Goal: Task Accomplishment & Management: Manage account settings

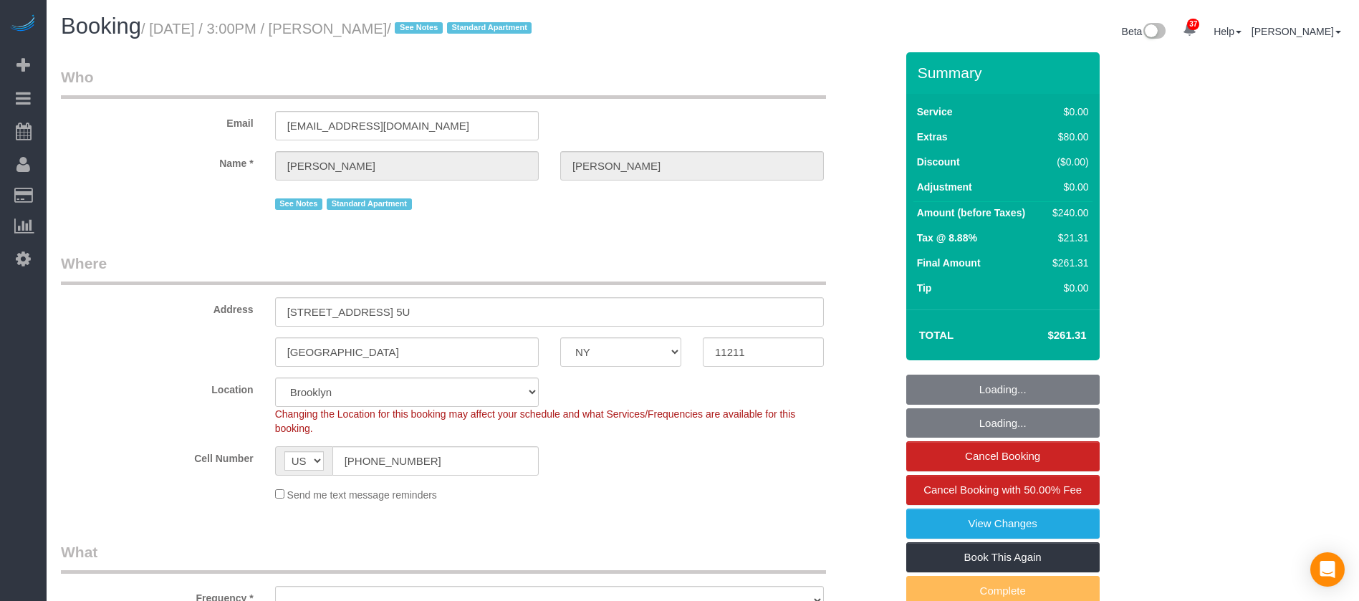
select select "NY"
select select "string:stripe-pm_1Rv6aJ4VGloSiKo7WRraLehv"
select select "spot1"
select select "number:57"
select select "number:77"
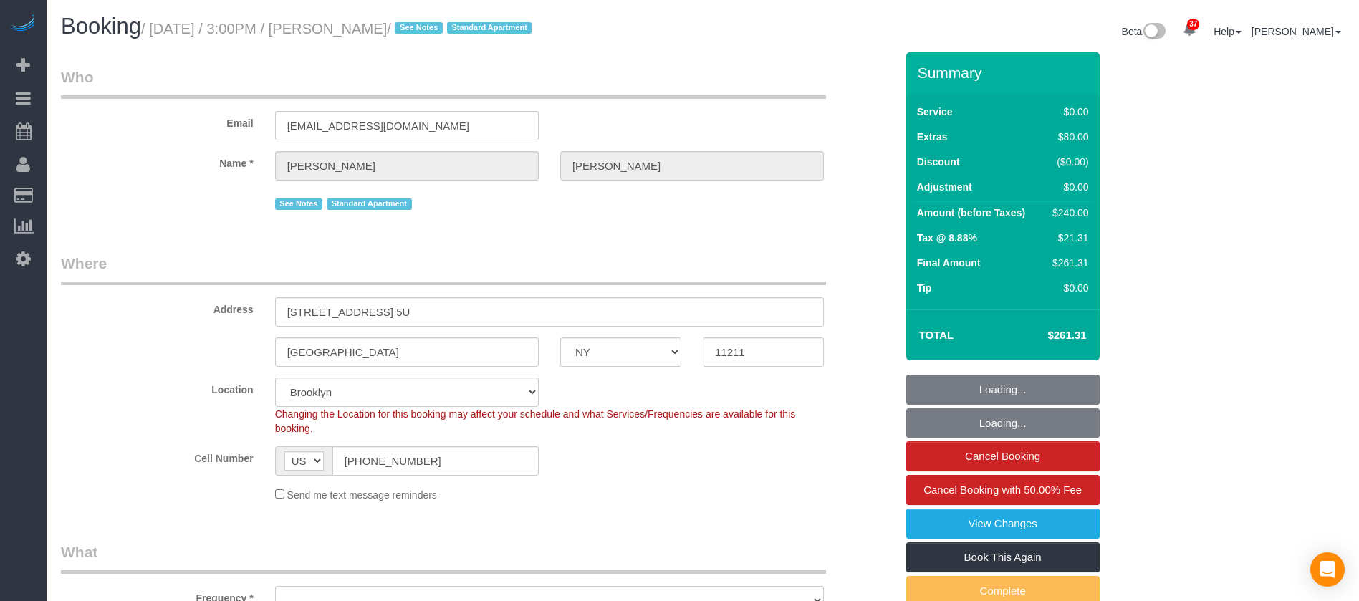
select select "number:15"
select select "number:6"
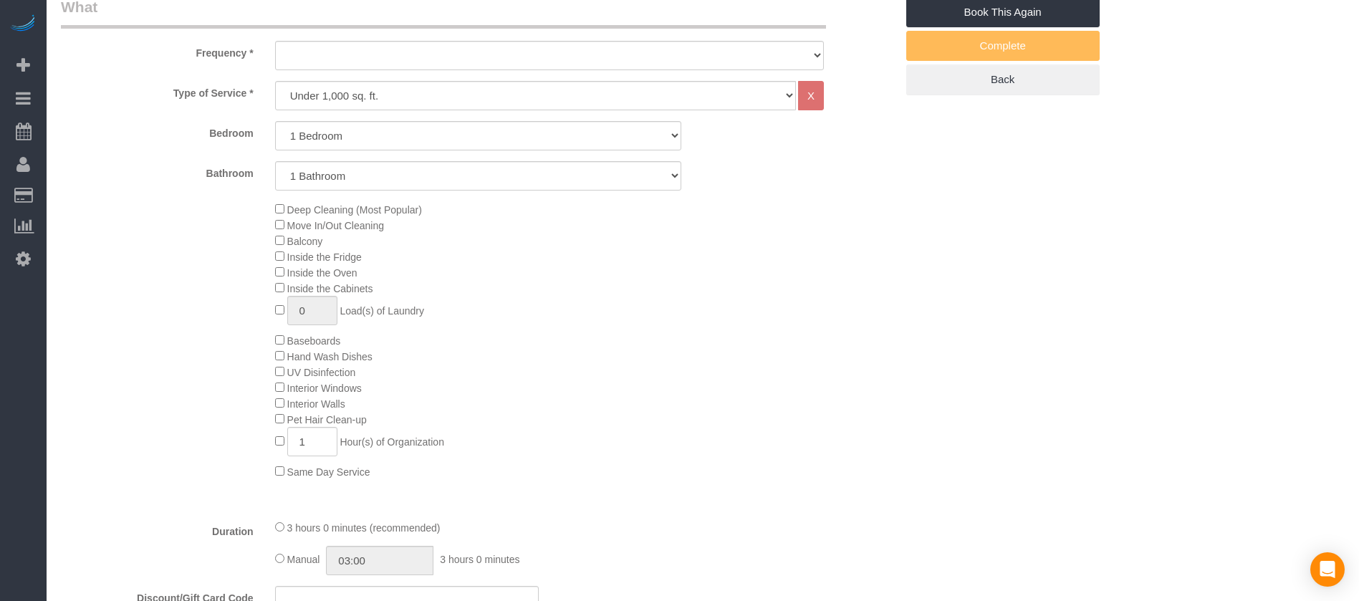
select select "object:1463"
select select "1"
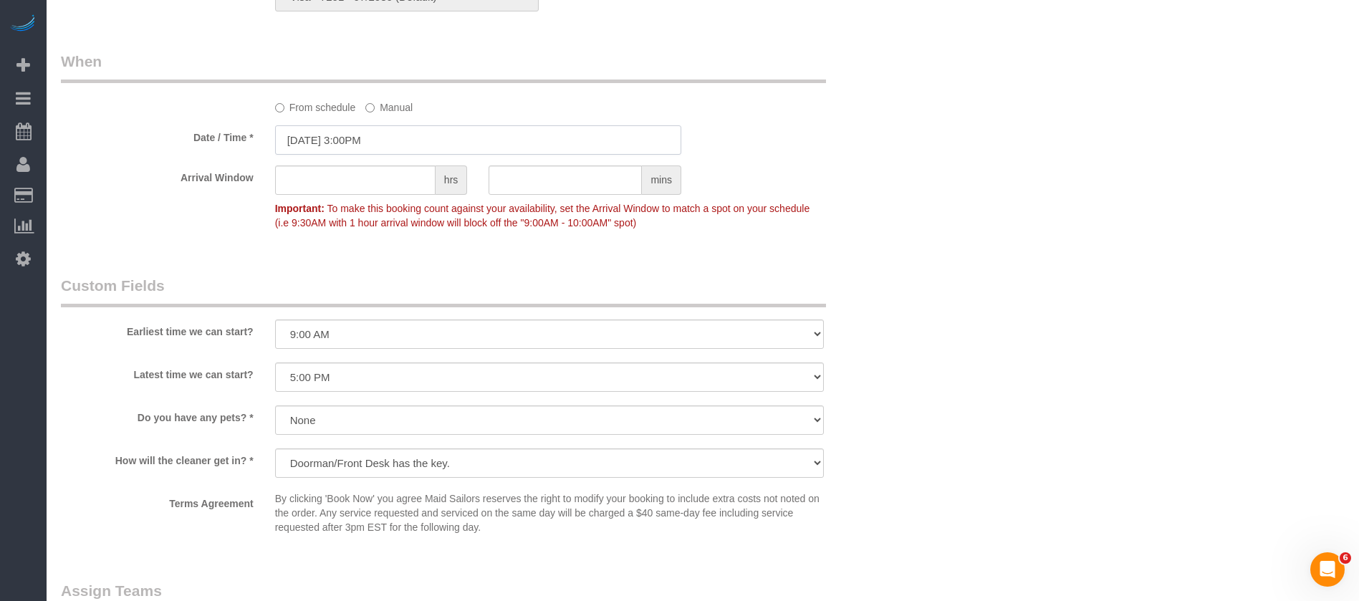
click at [410, 148] on input "[DATE] 3:00PM" at bounding box center [478, 139] width 406 height 29
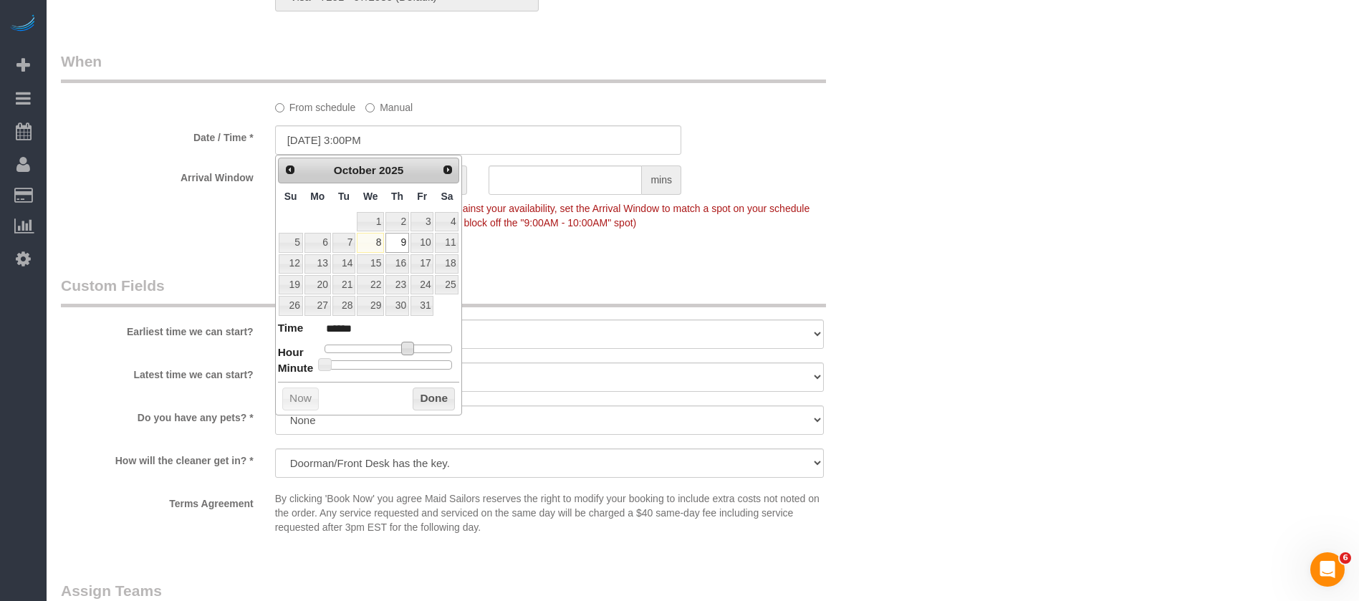
click at [412, 347] on span at bounding box center [407, 348] width 13 height 13
type input "[DATE] 2:00PM"
type input "******"
drag, startPoint x: 424, startPoint y: 400, endPoint x: 456, endPoint y: 396, distance: 31.7
click at [423, 400] on button "Done" at bounding box center [434, 399] width 42 height 23
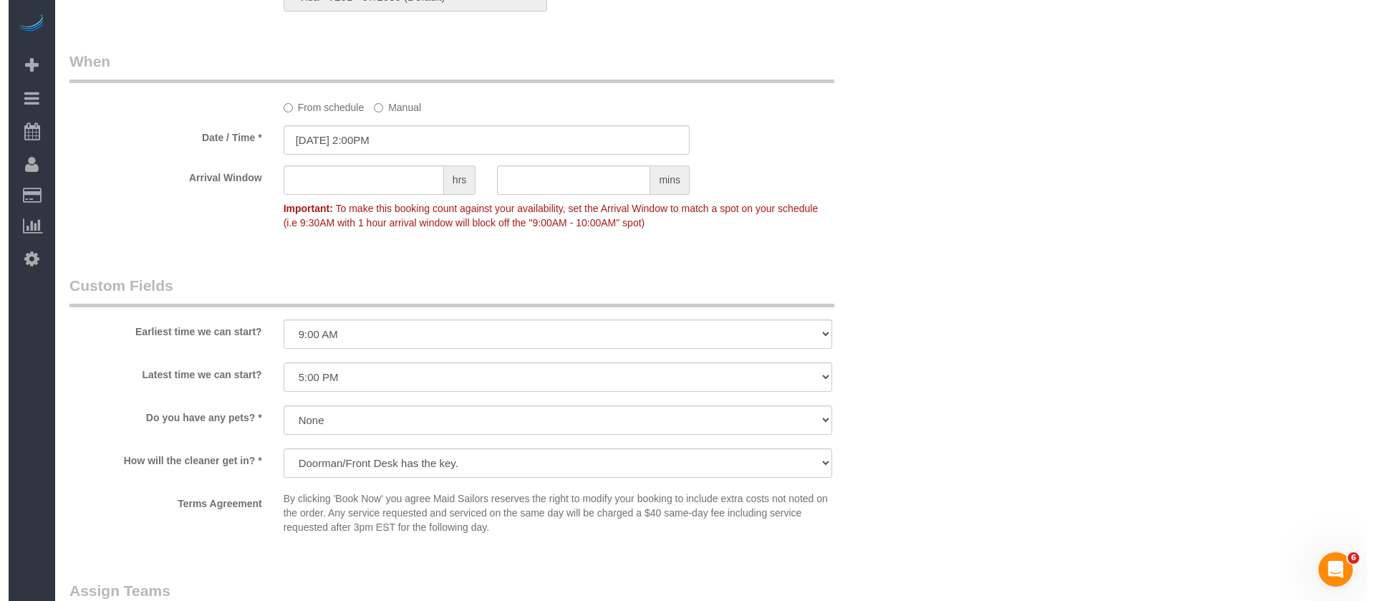
scroll to position [1827, 0]
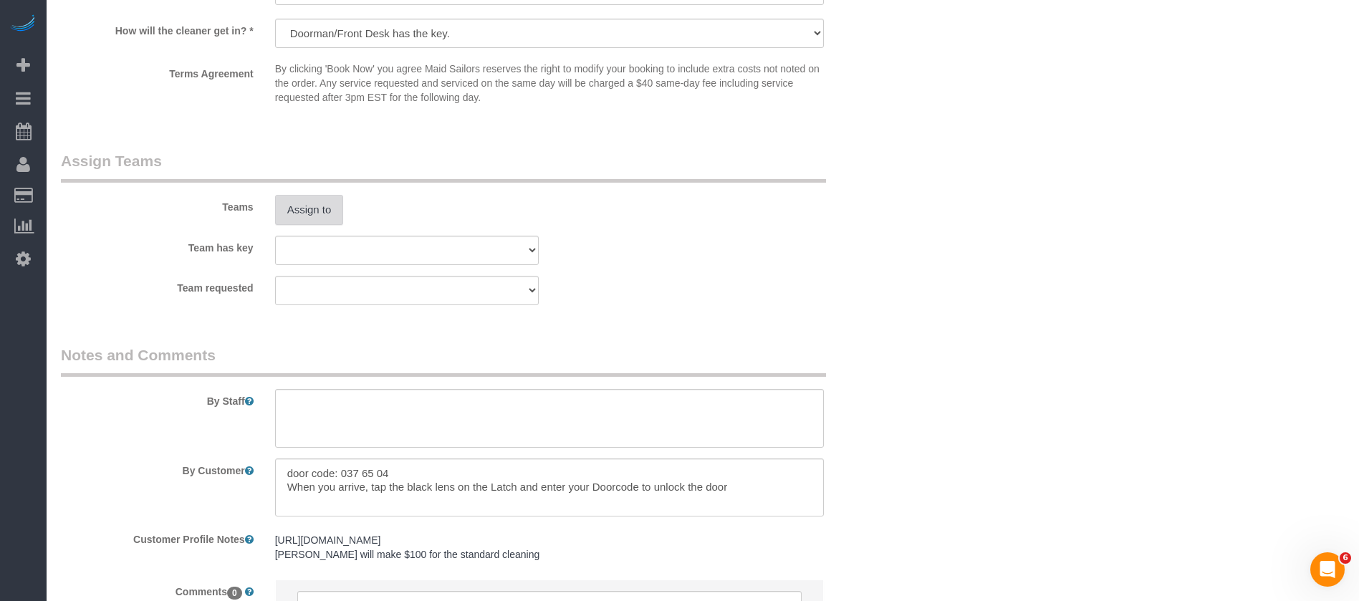
click at [299, 221] on button "Assign to" at bounding box center [309, 210] width 69 height 30
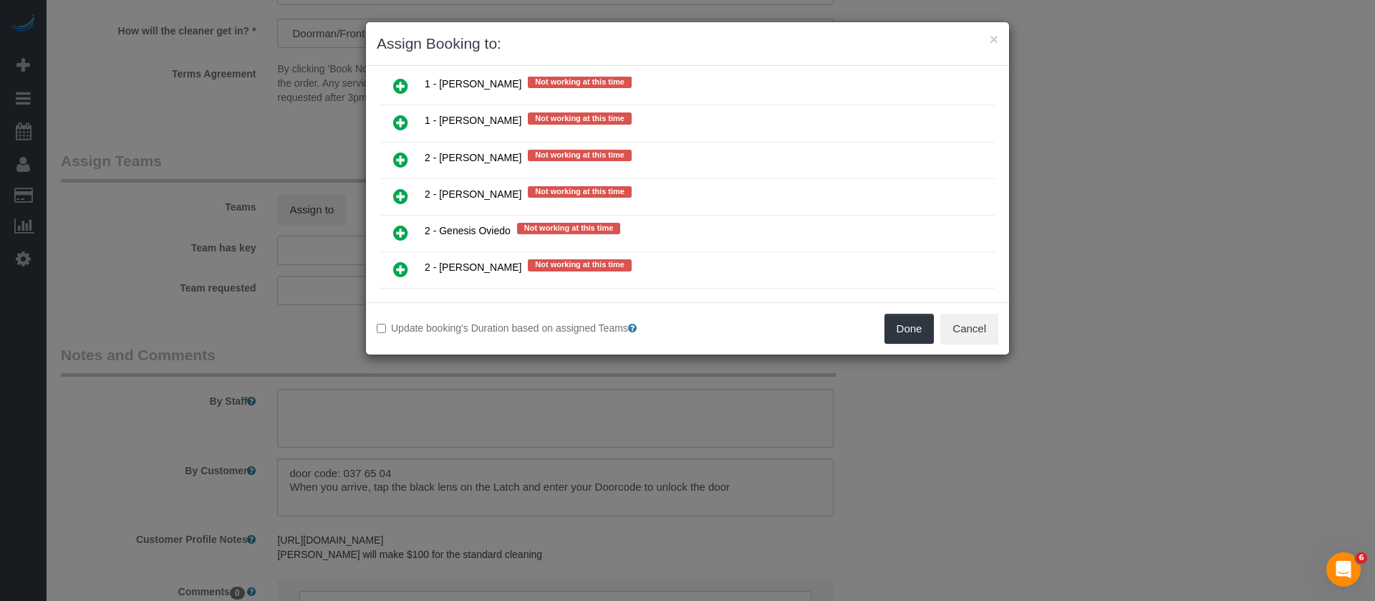
scroll to position [1435, 0]
click at [396, 82] on icon at bounding box center [400, 84] width 15 height 17
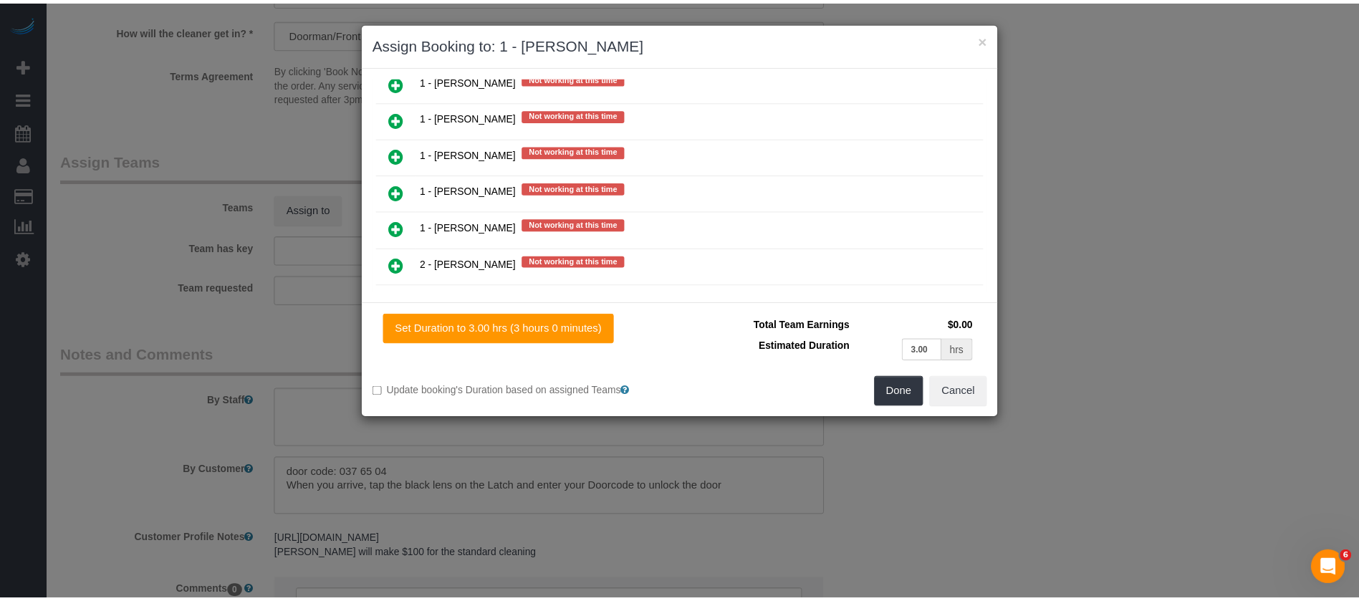
scroll to position [1433, 0]
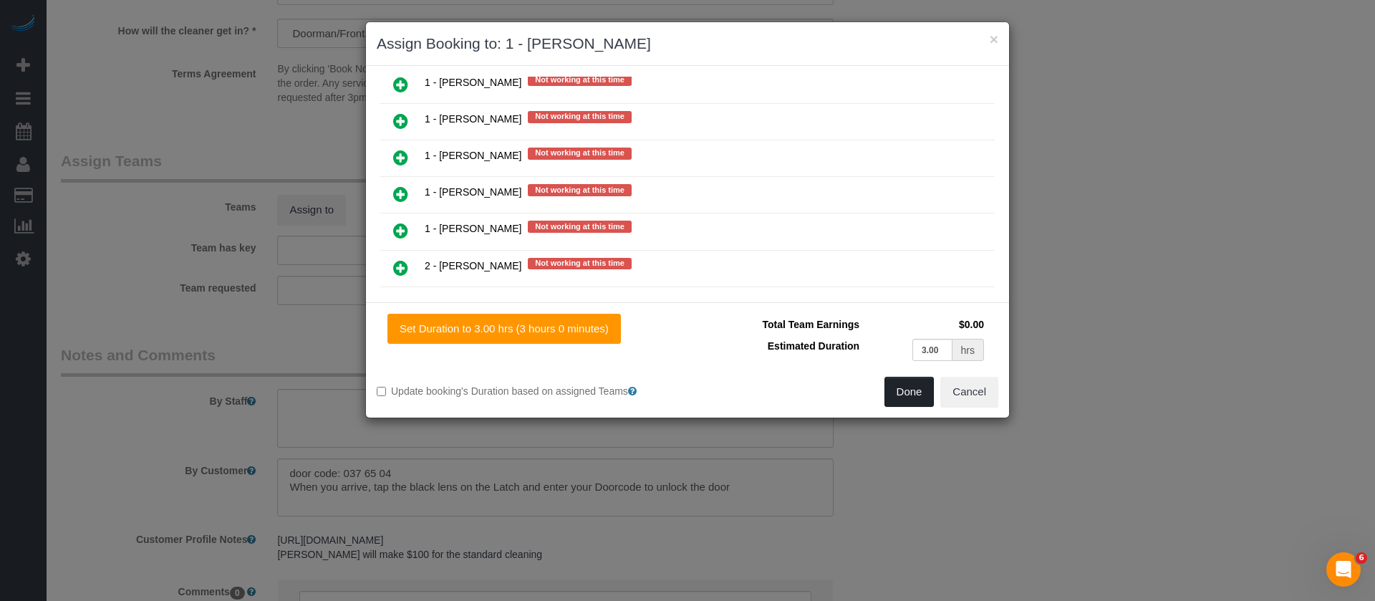
click at [901, 392] on button "Done" at bounding box center [910, 392] width 50 height 30
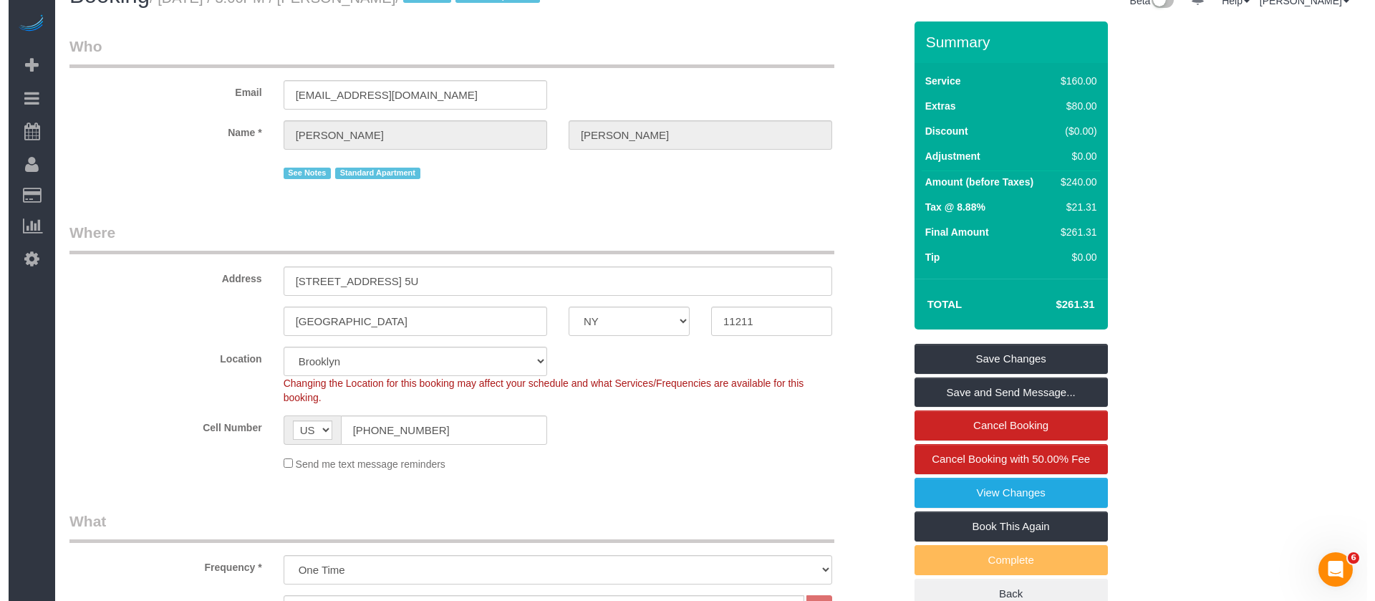
scroll to position [0, 0]
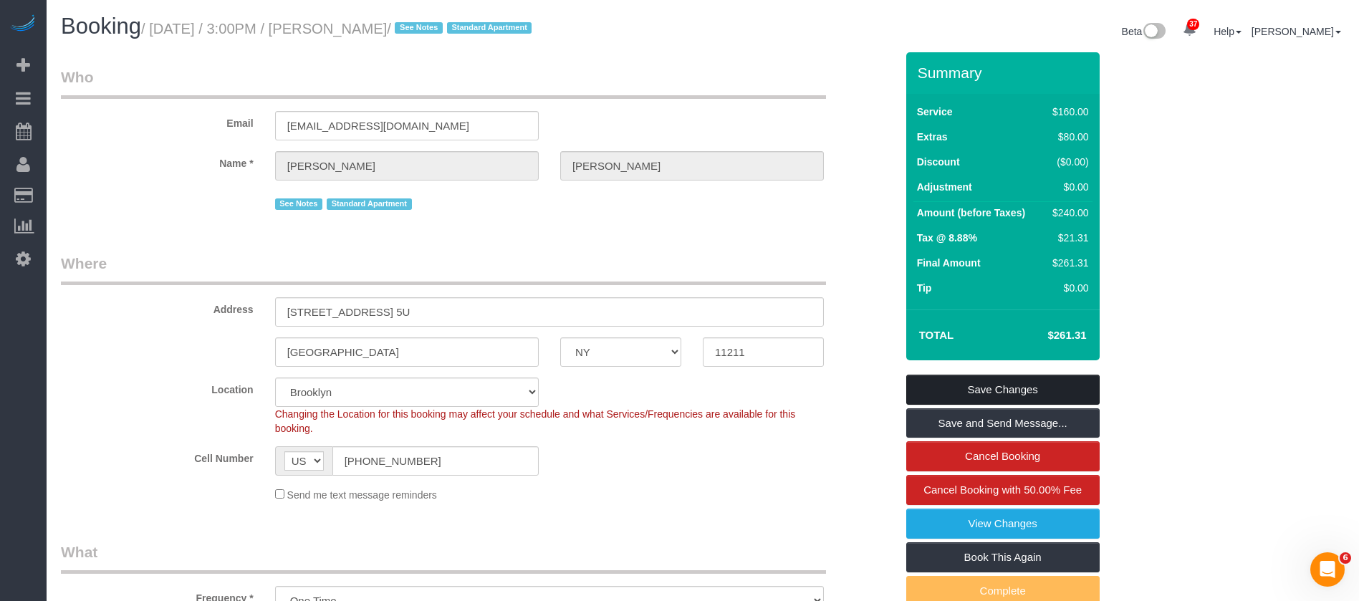
click at [1018, 381] on link "Save Changes" at bounding box center [1002, 390] width 193 height 30
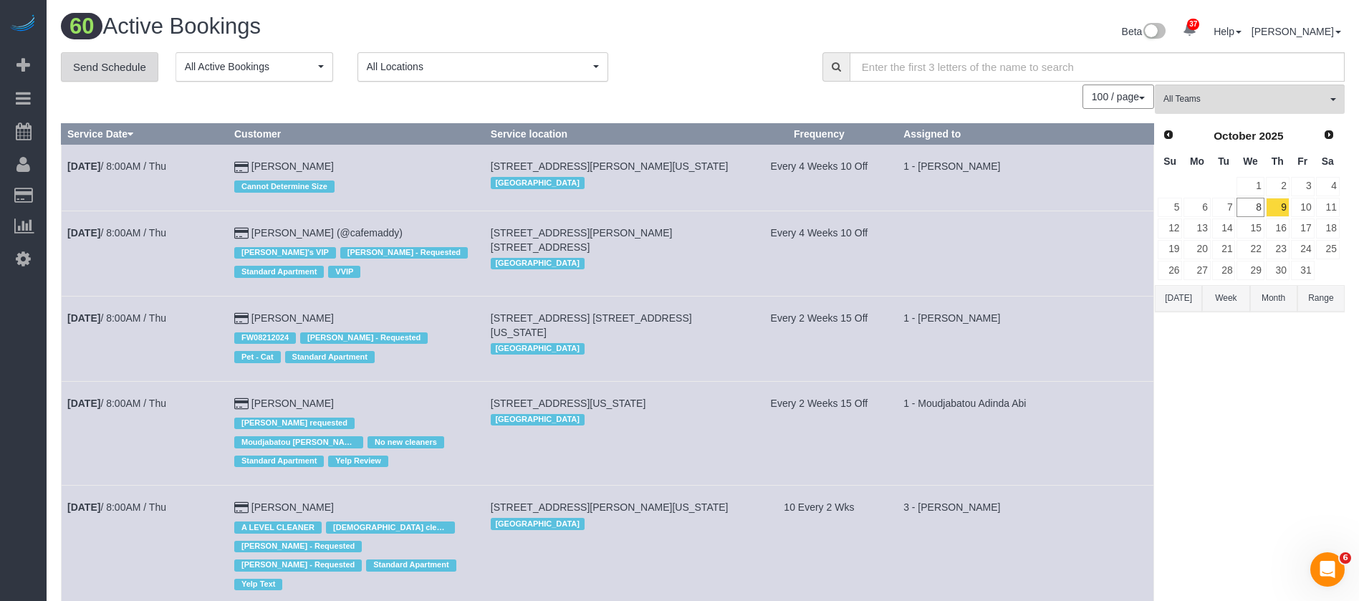
click at [117, 76] on link "Send Schedule" at bounding box center [109, 67] width 97 height 30
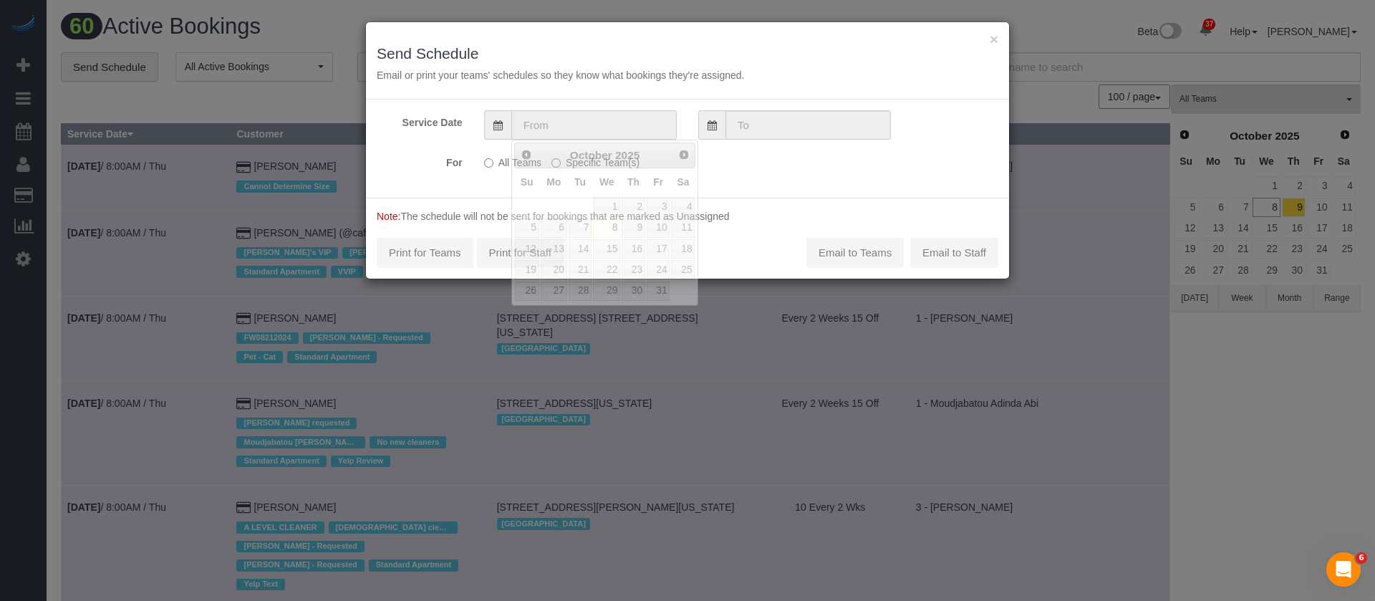
drag, startPoint x: 548, startPoint y: 115, endPoint x: 628, endPoint y: 121, distance: 80.5
click at [550, 115] on input "text" at bounding box center [594, 124] width 165 height 29
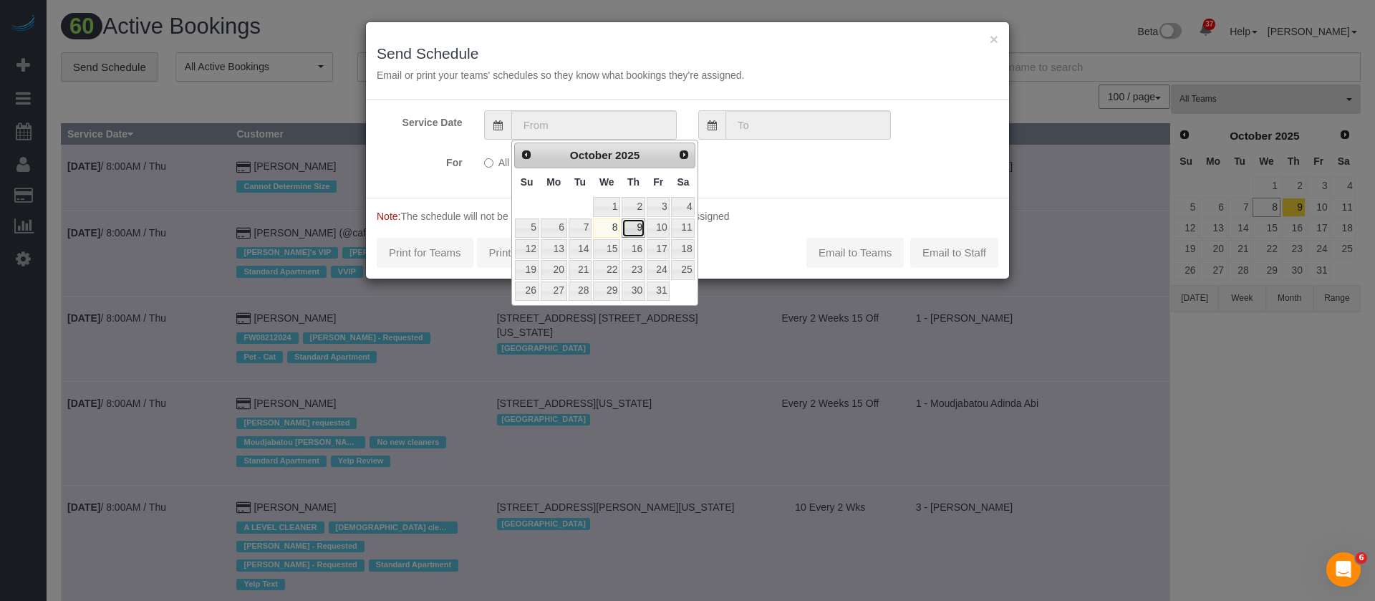
click at [633, 229] on link "9" at bounding box center [634, 228] width 24 height 19
type input "[DATE]"
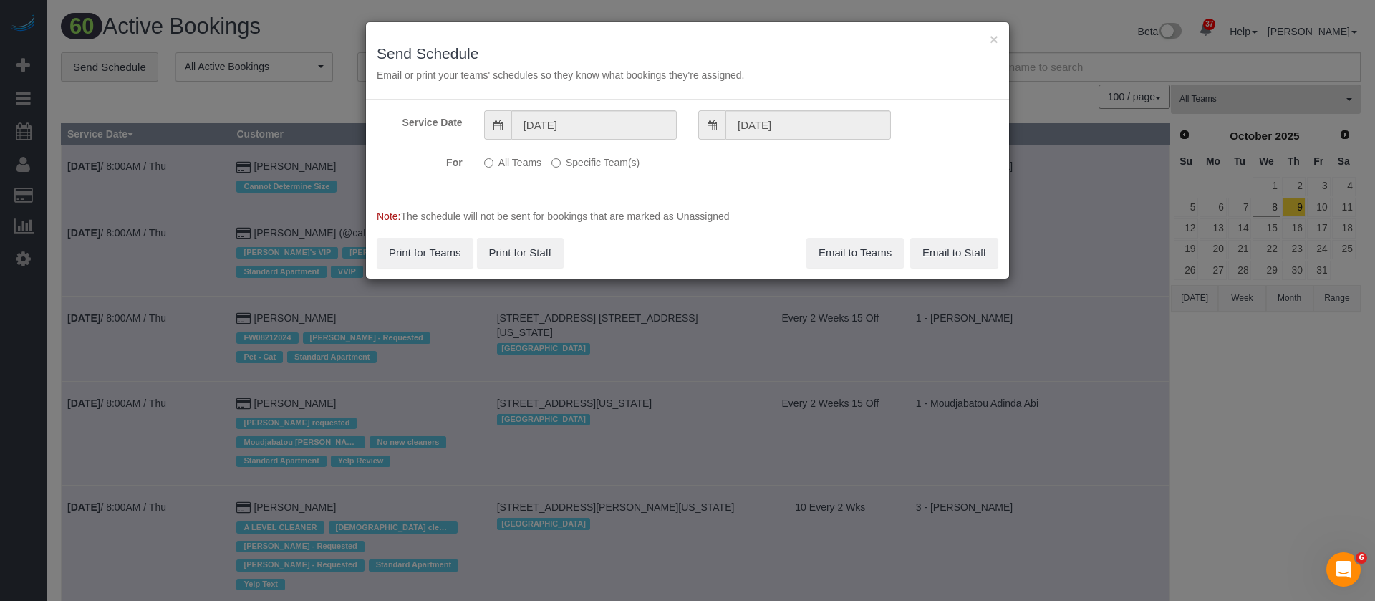
click at [561, 161] on label "Specific Team(s)" at bounding box center [596, 159] width 88 height 19
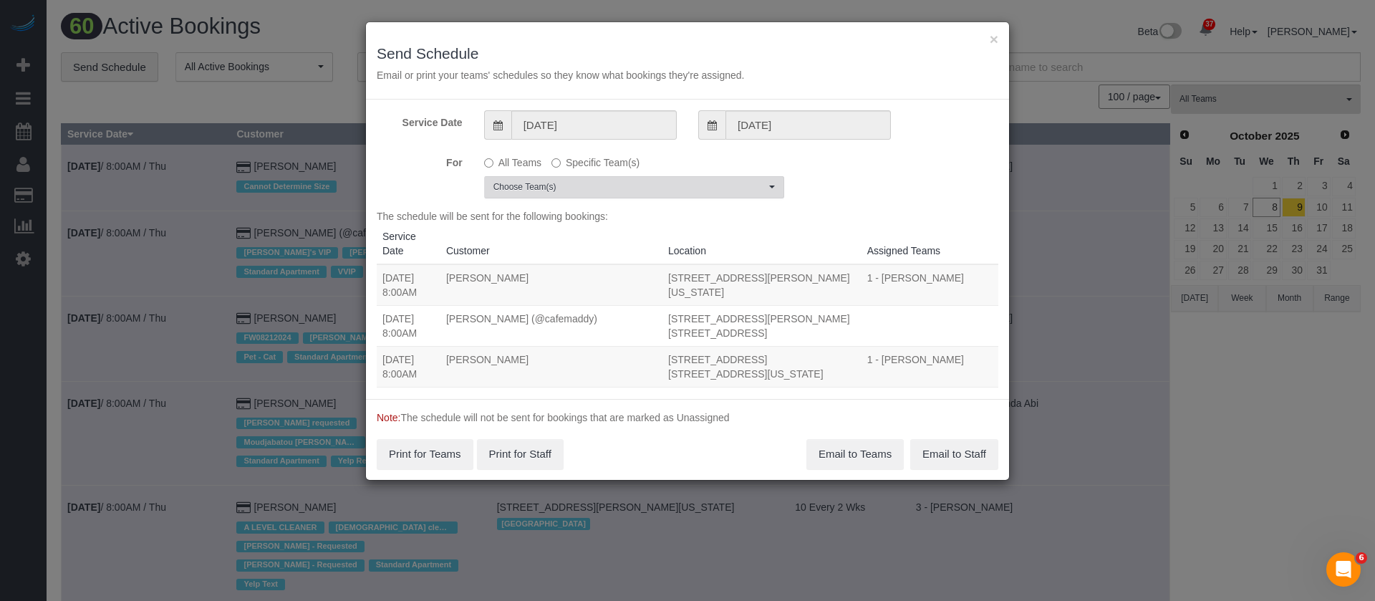
click at [745, 186] on span "Choose Team(s)" at bounding box center [630, 187] width 272 height 12
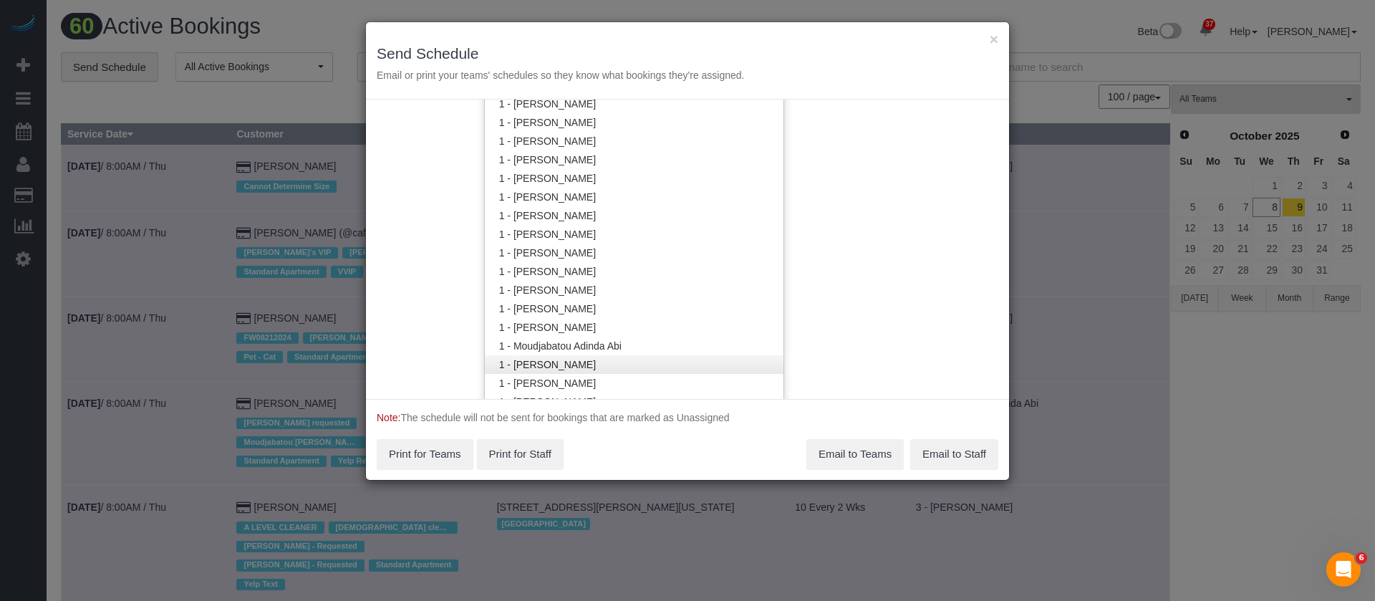
scroll to position [645, 0]
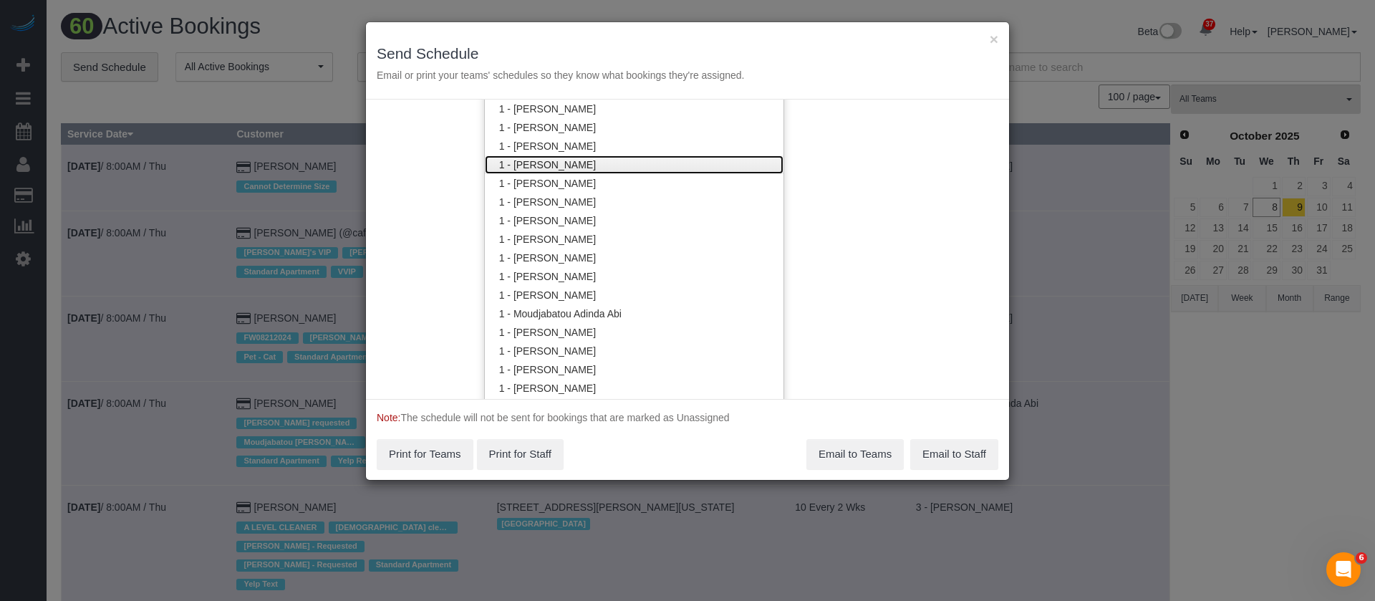
drag, startPoint x: 595, startPoint y: 161, endPoint x: 642, endPoint y: 160, distance: 47.3
click at [595, 161] on link "1 - [PERSON_NAME]" at bounding box center [634, 164] width 299 height 19
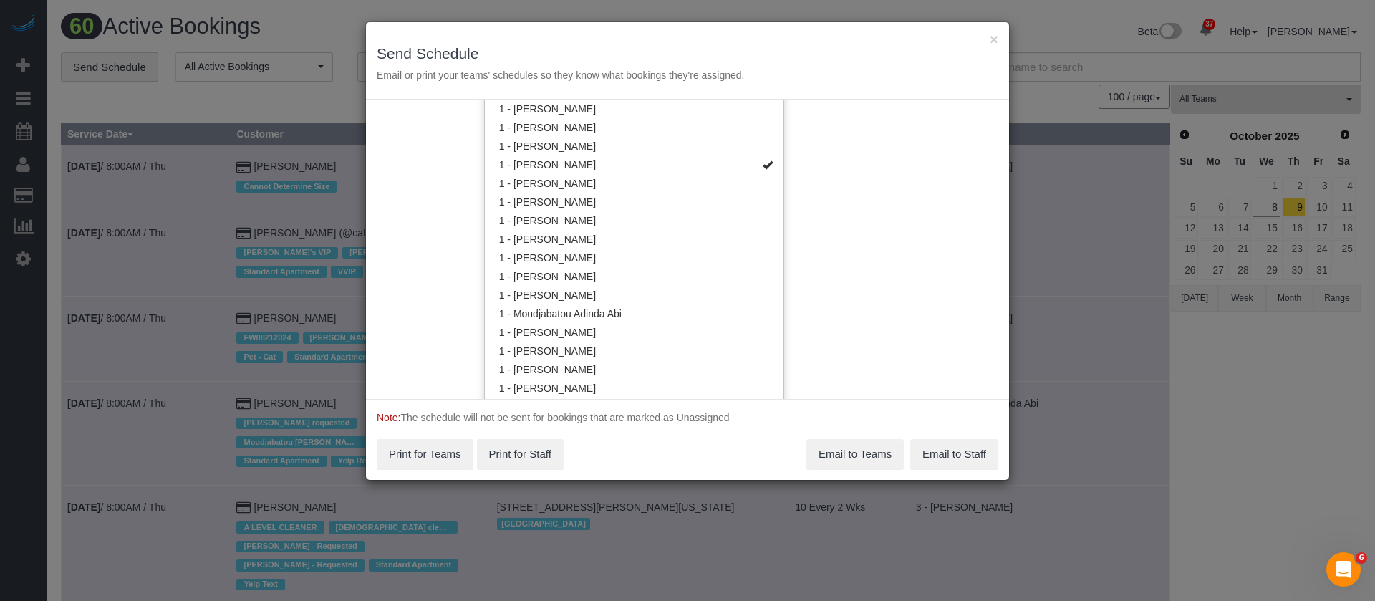
click at [841, 164] on div "Service Date [DATE] [DATE] For All Teams Specific Team(s) 1 - Jhonaysy Materano…" at bounding box center [687, 249] width 643 height 299
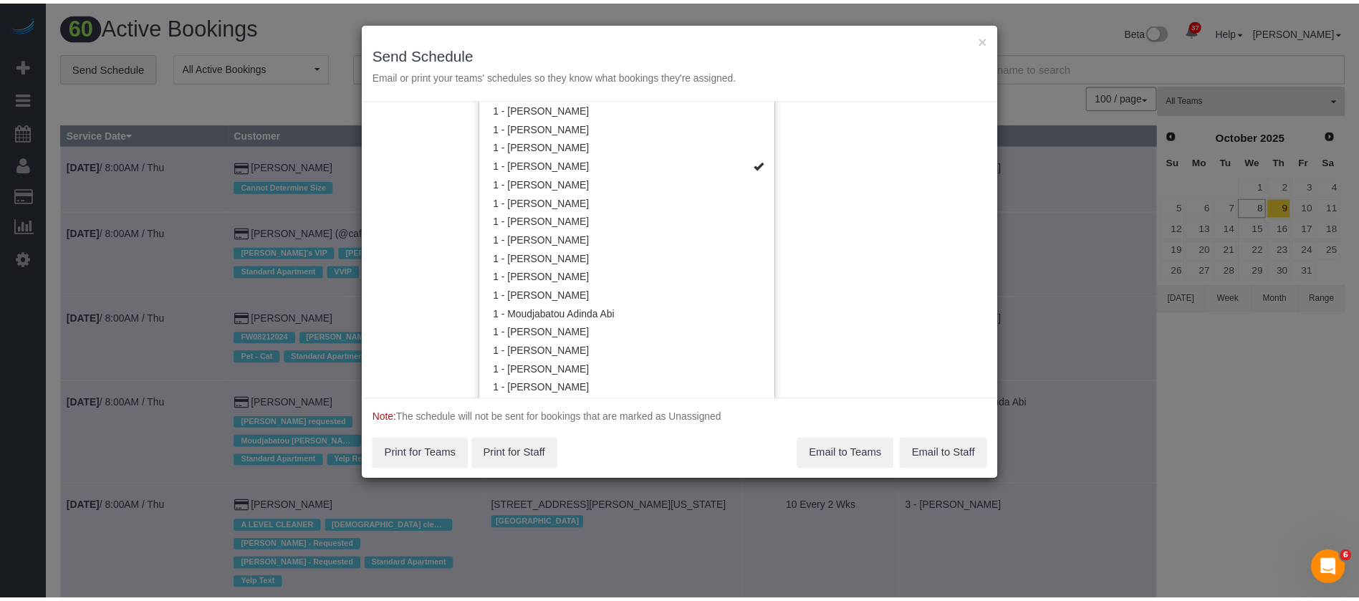
scroll to position [0, 0]
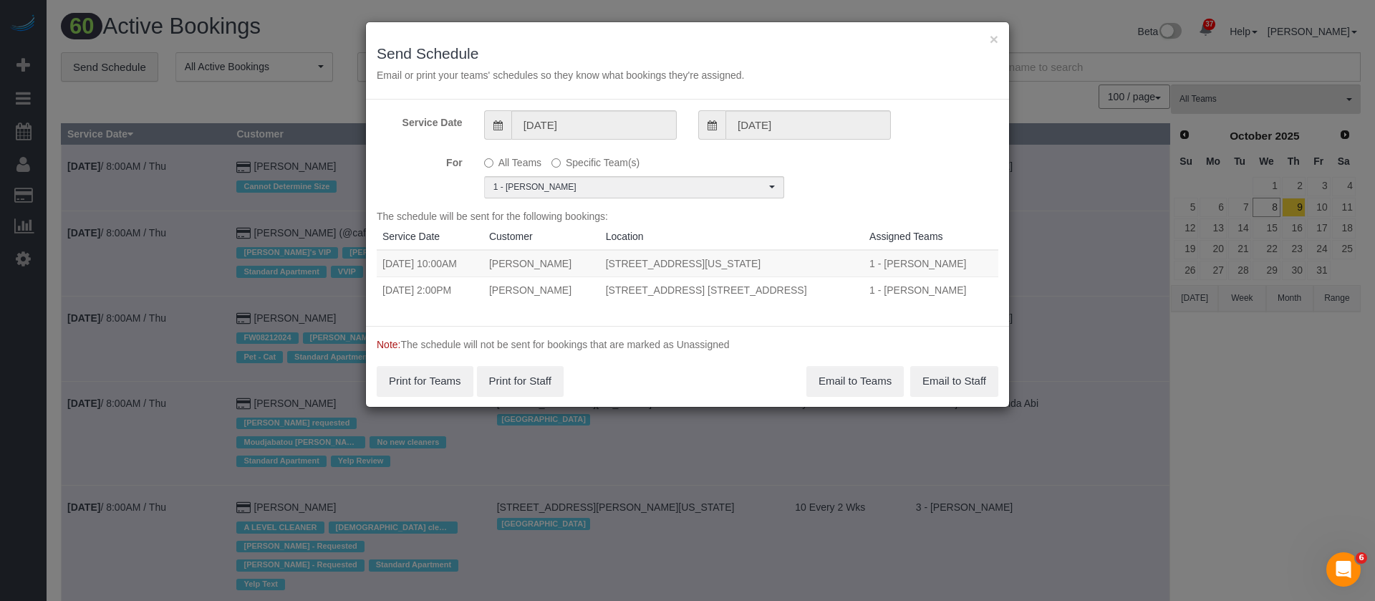
drag, startPoint x: 385, startPoint y: 262, endPoint x: 822, endPoint y: 298, distance: 438.5
click at [822, 298] on tbody "[DATE] 10:00AM [PERSON_NAME] [STREET_ADDRESS][US_STATE] 1 - Jhonaysy Materano U…" at bounding box center [688, 276] width 622 height 53
copy tbody "[DATE] 10:00AM [PERSON_NAME] [STREET_ADDRESS][US_STATE] 1 - Jhonaysy Materano U…"
click at [867, 386] on button "Email to Teams" at bounding box center [855, 381] width 97 height 30
